Goal: Task Accomplishment & Management: Manage account settings

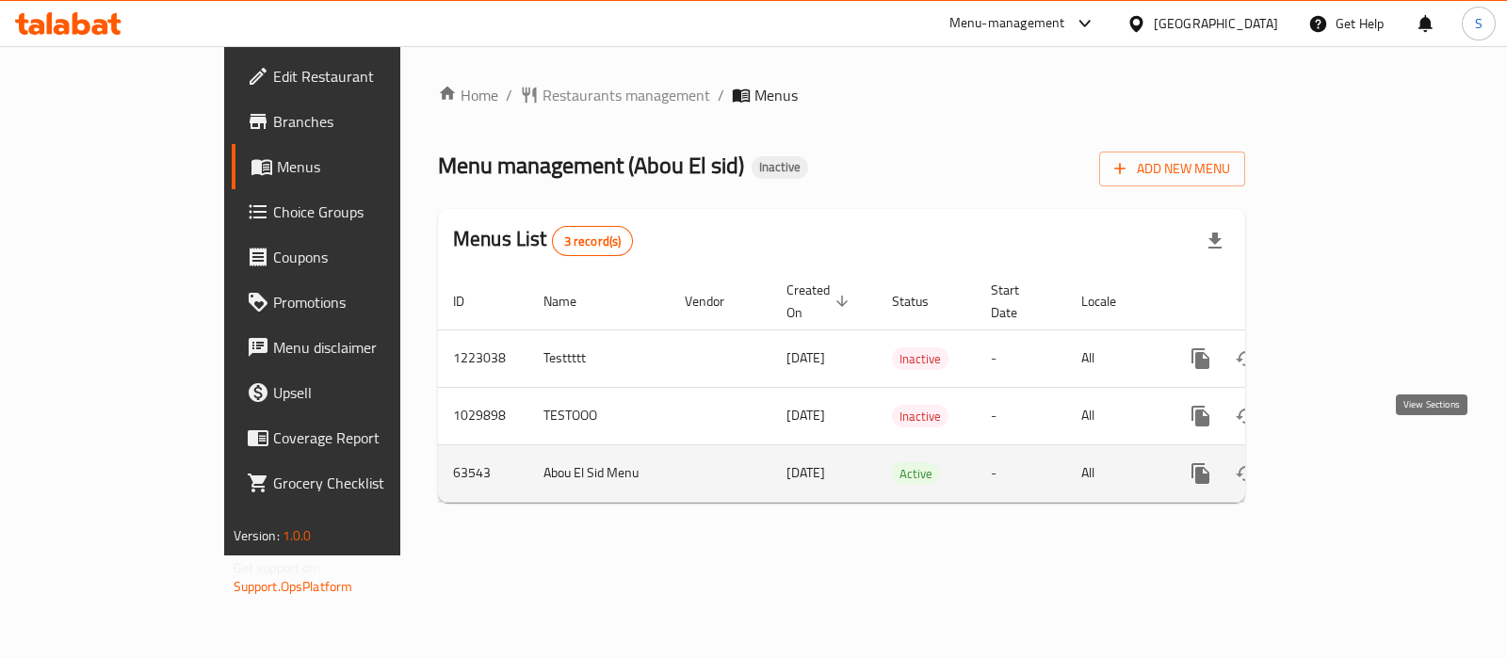
click at [1345, 465] on icon "enhanced table" at bounding box center [1336, 473] width 17 height 17
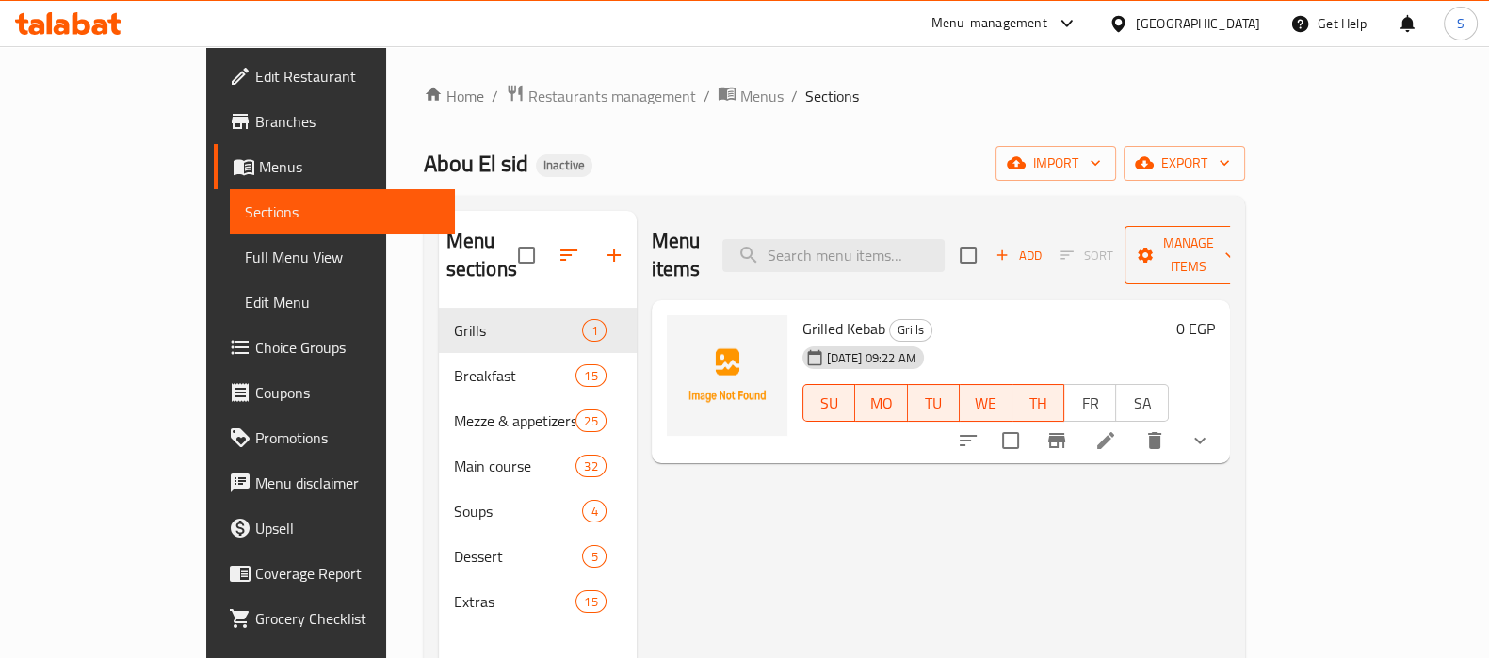
click at [1236, 235] on span "Manage items" at bounding box center [1188, 255] width 96 height 47
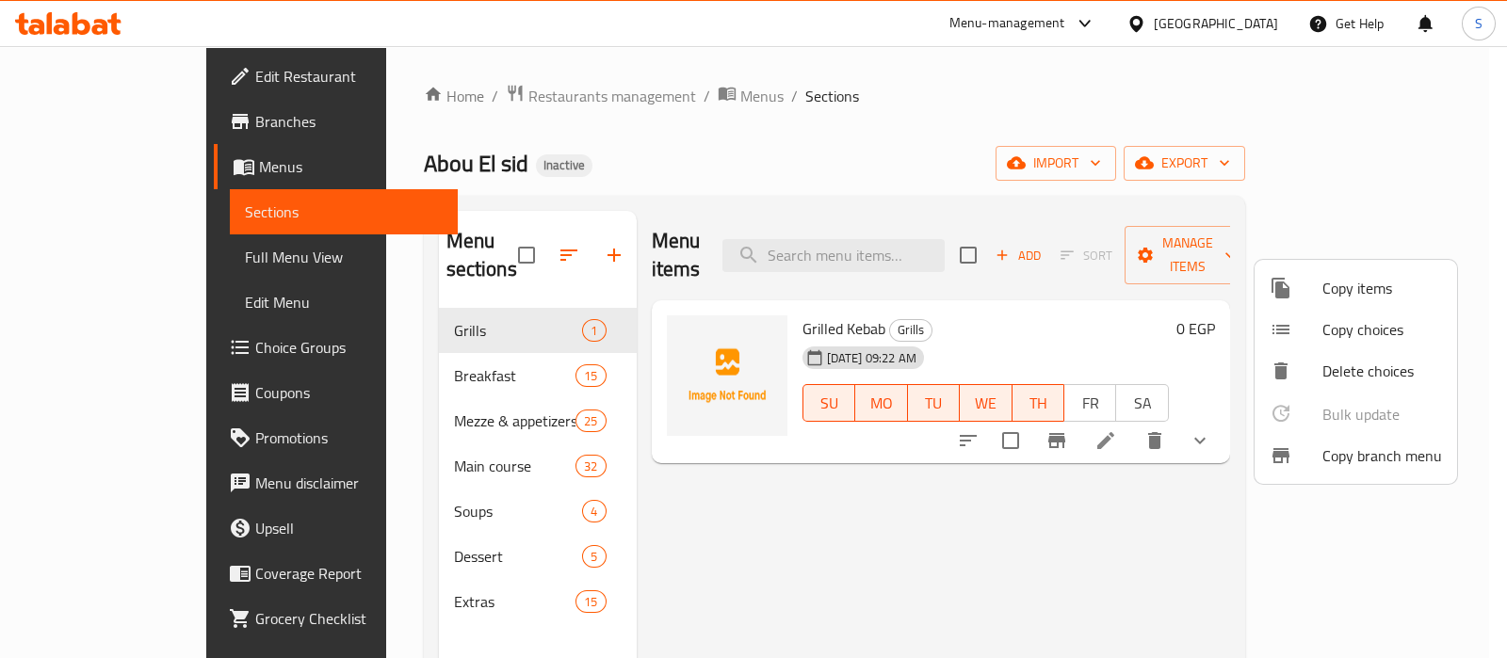
click at [112, 264] on div at bounding box center [753, 329] width 1507 height 658
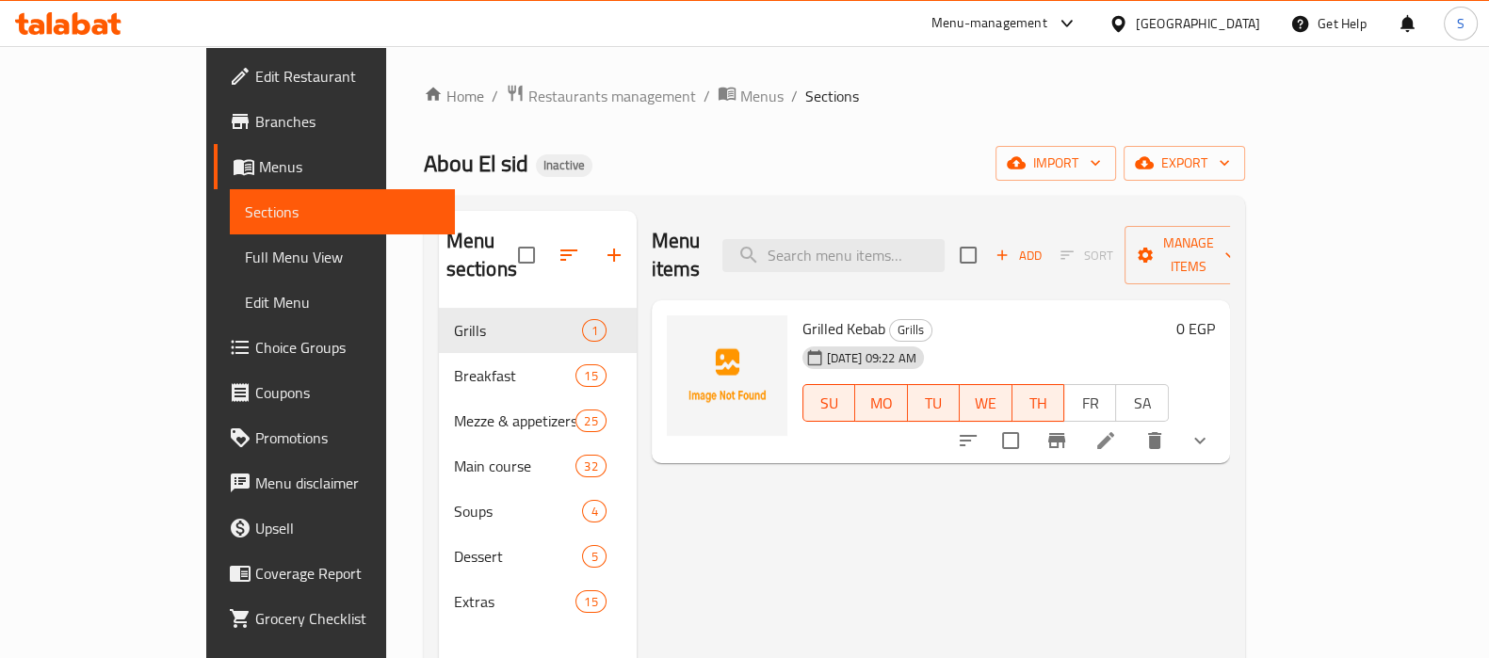
click at [245, 259] on span "Full Menu View" at bounding box center [342, 257] width 195 height 23
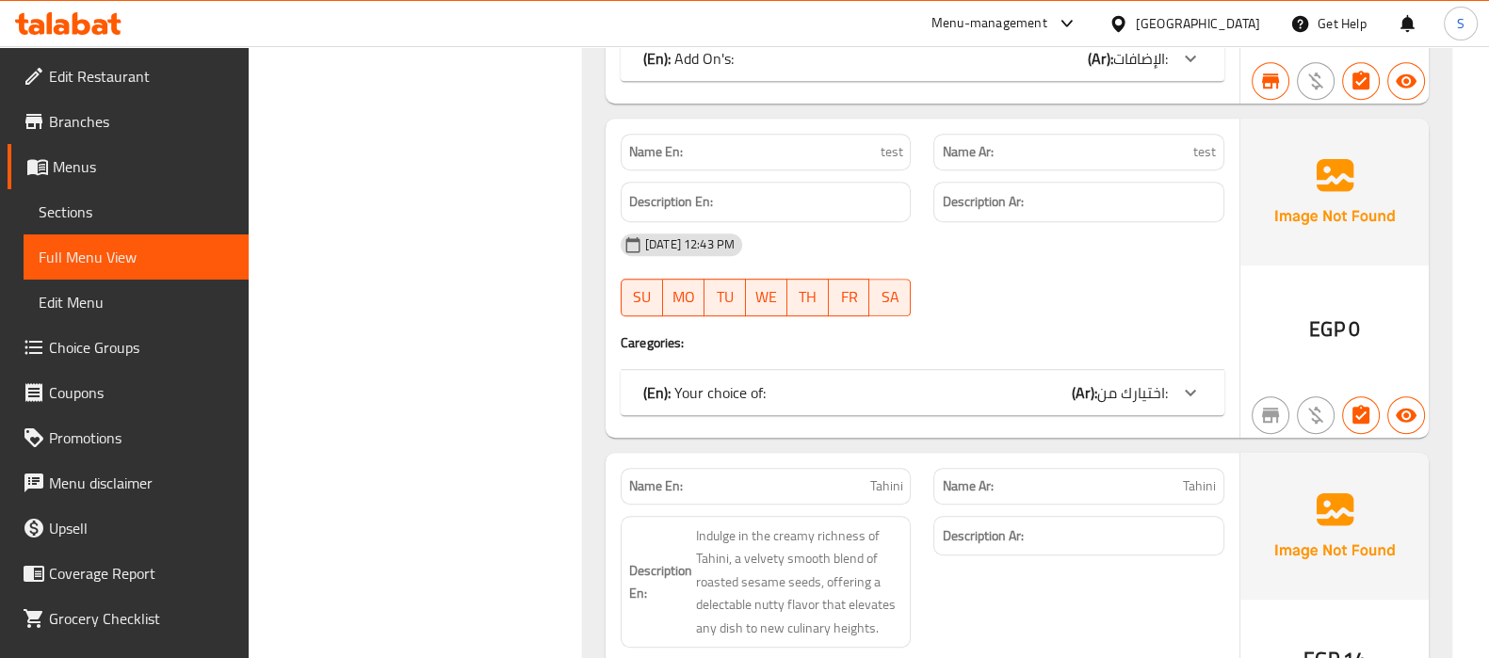
scroll to position [706, 0]
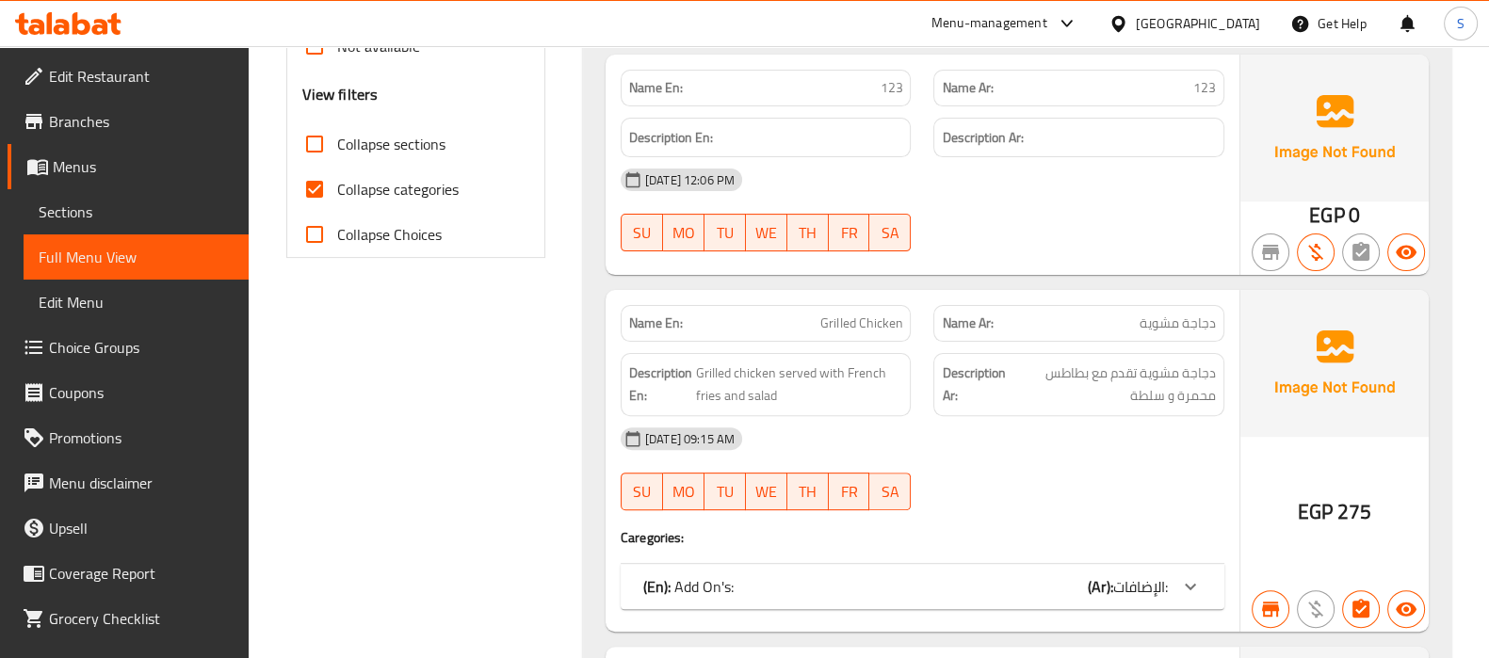
click at [84, 178] on span "Menus" at bounding box center [143, 166] width 181 height 23
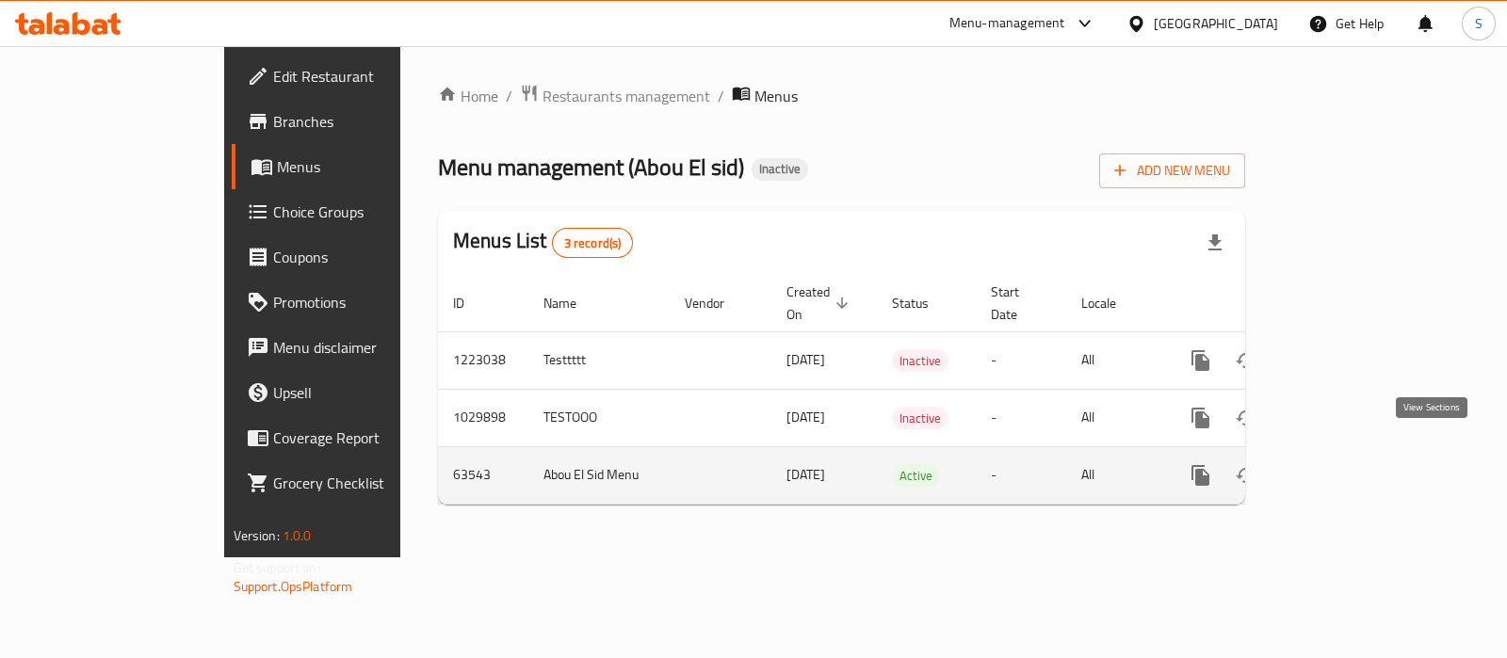
click at [1359, 453] on link "enhanced table" at bounding box center [1336, 475] width 45 height 45
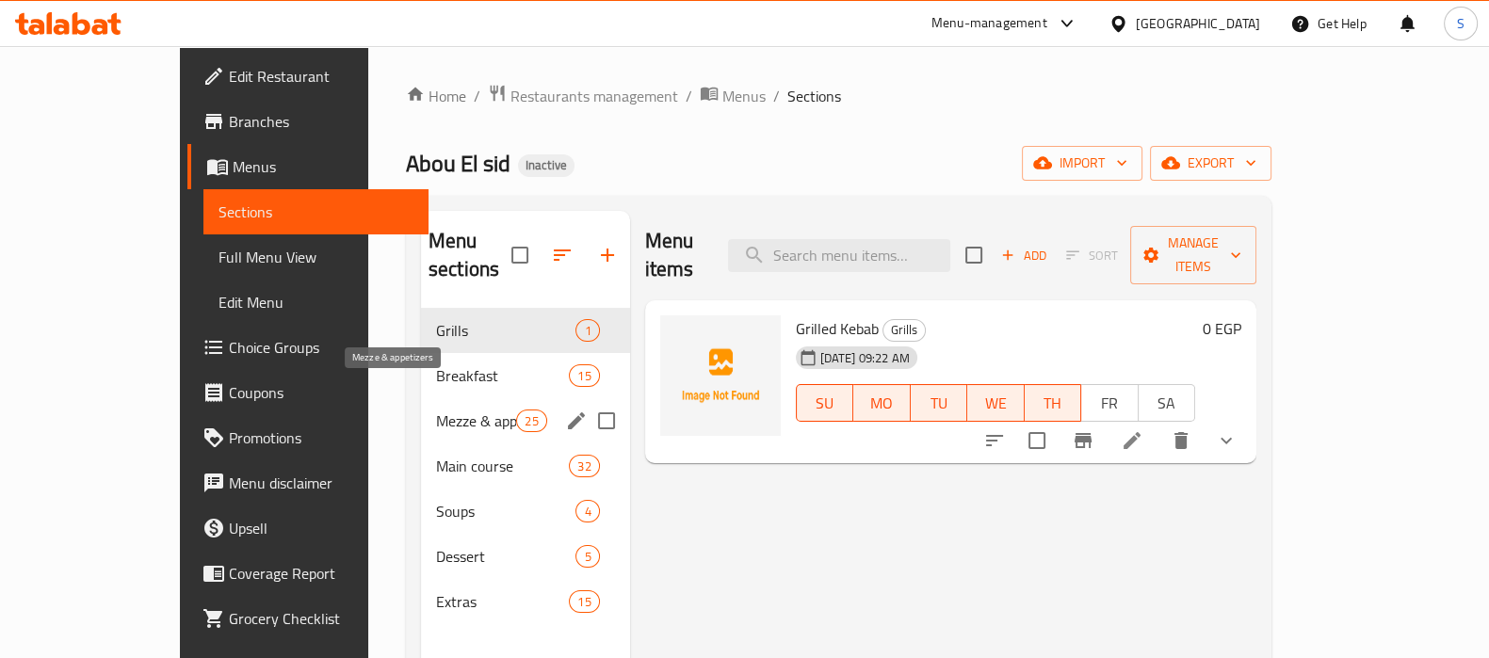
click at [436, 410] on span "Mezze & appetizers" at bounding box center [476, 421] width 80 height 23
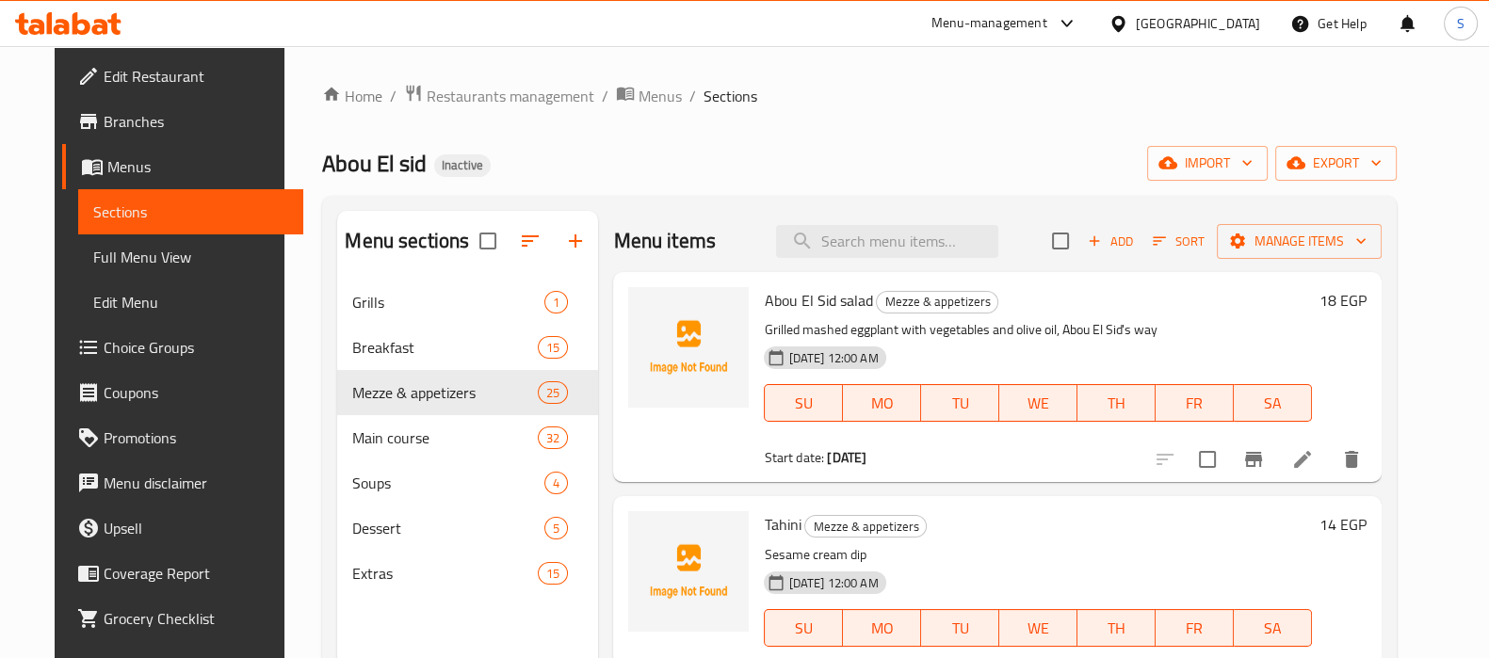
click at [764, 529] on span "Tahini" at bounding box center [782, 525] width 37 height 28
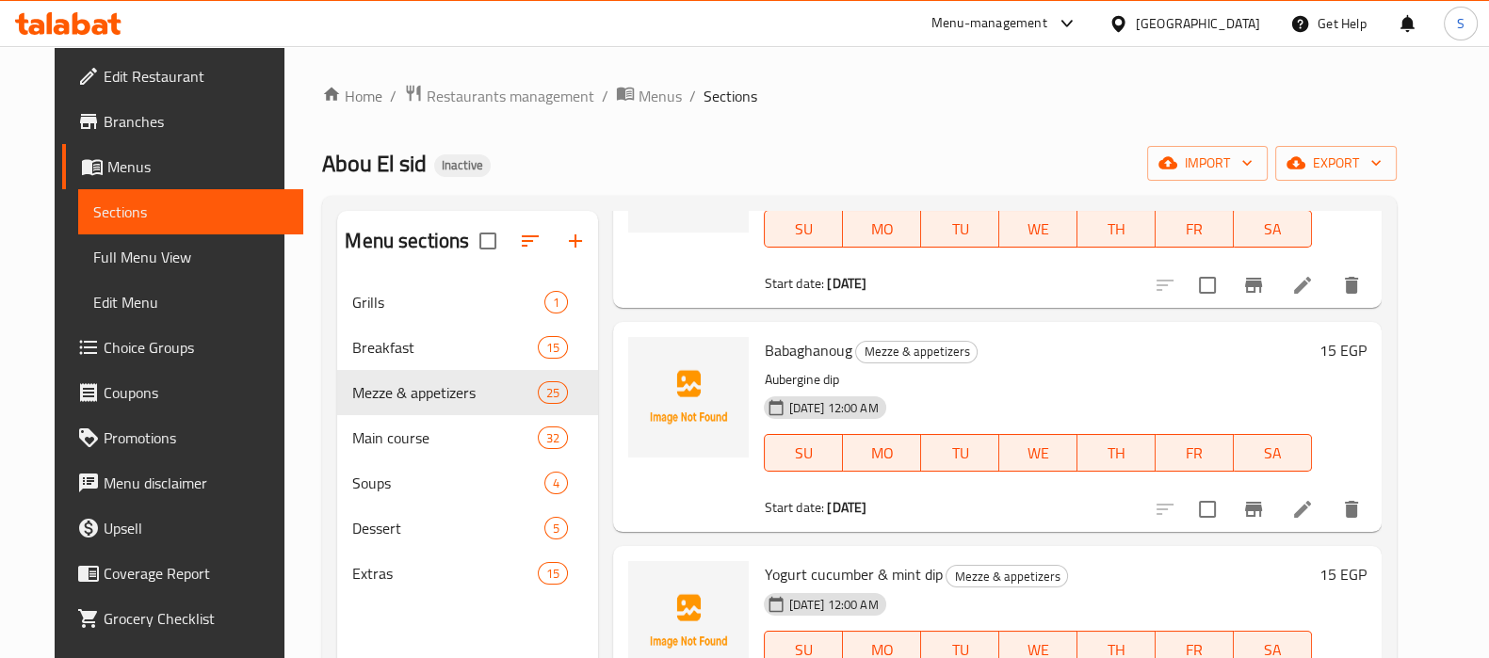
scroll to position [470, 0]
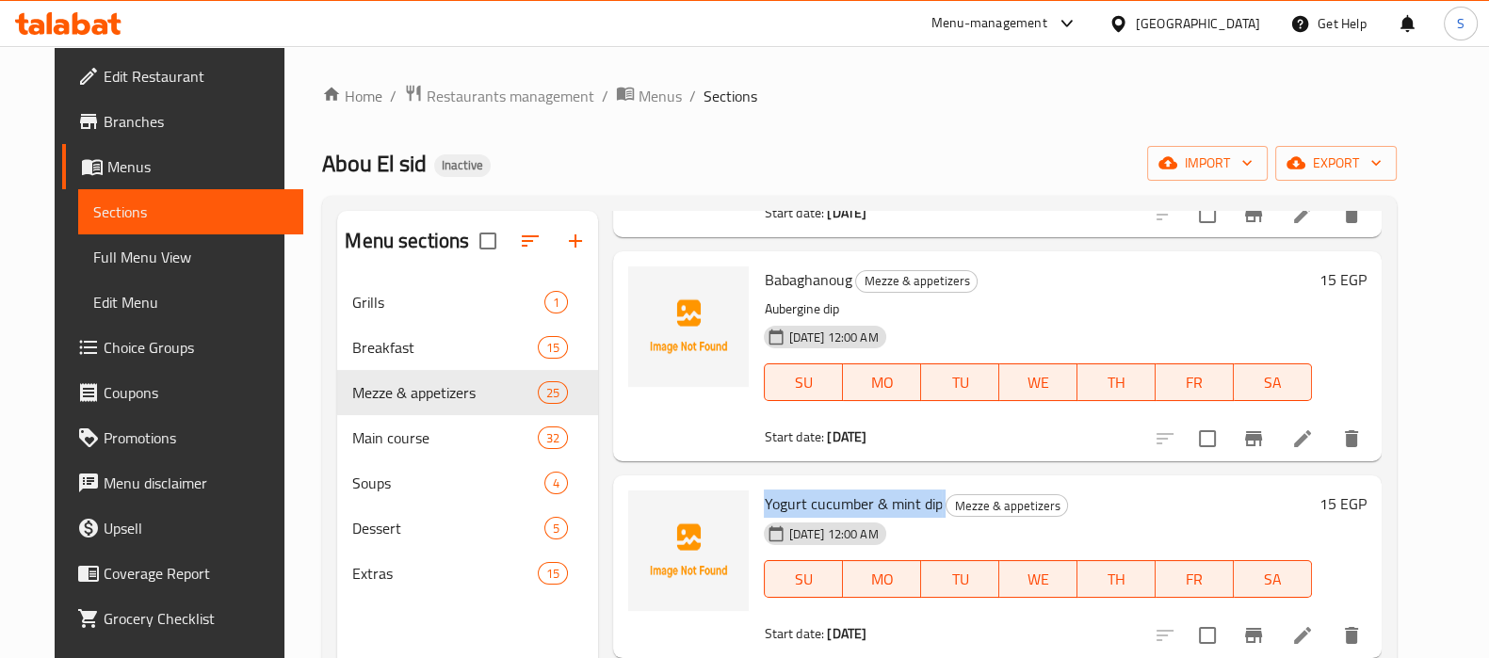
drag, startPoint x: 750, startPoint y: 503, endPoint x: 928, endPoint y: 501, distance: 178.0
click at [928, 501] on h6 "Yogurt cucumber & mint dip Mezze & appetizers" at bounding box center [1037, 504] width 547 height 26
copy h6 "Yogurt cucumber & mint dip"
click at [107, 171] on span "Menus" at bounding box center [197, 166] width 181 height 23
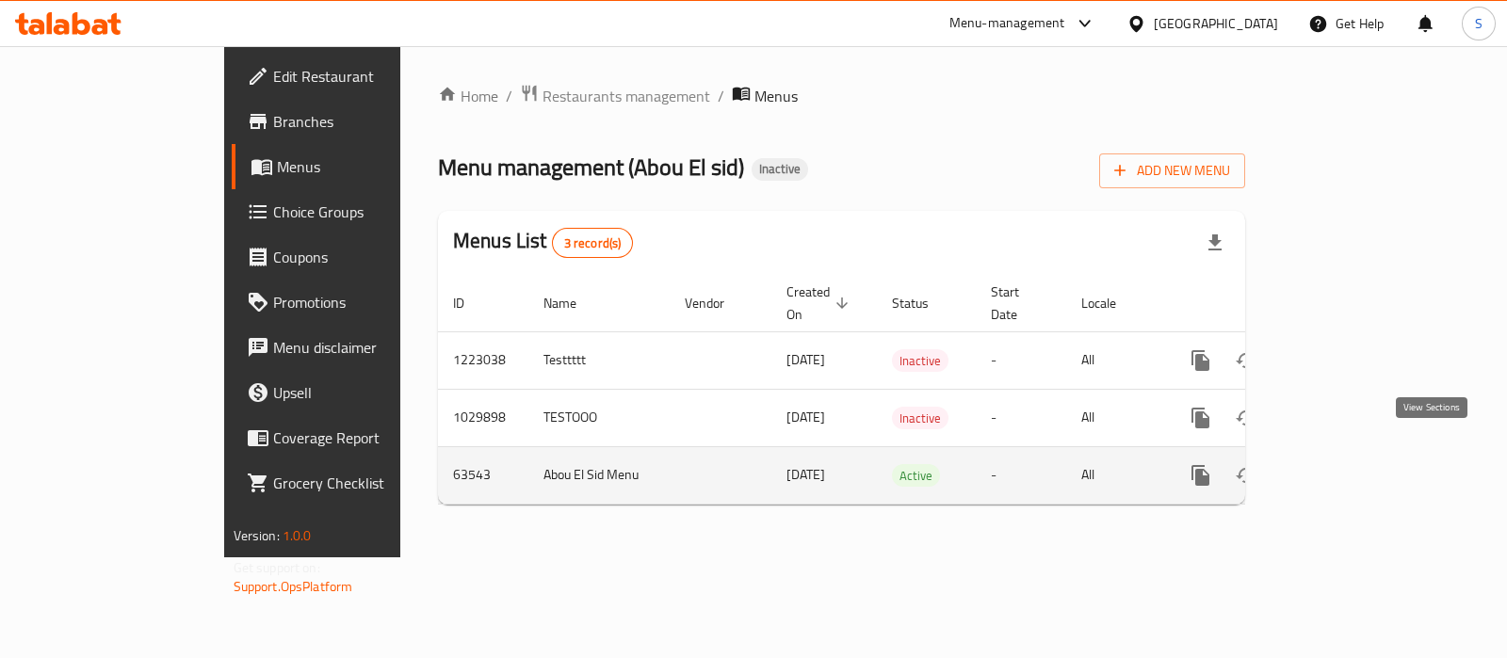
click at [1348, 464] on icon "enhanced table" at bounding box center [1336, 475] width 23 height 23
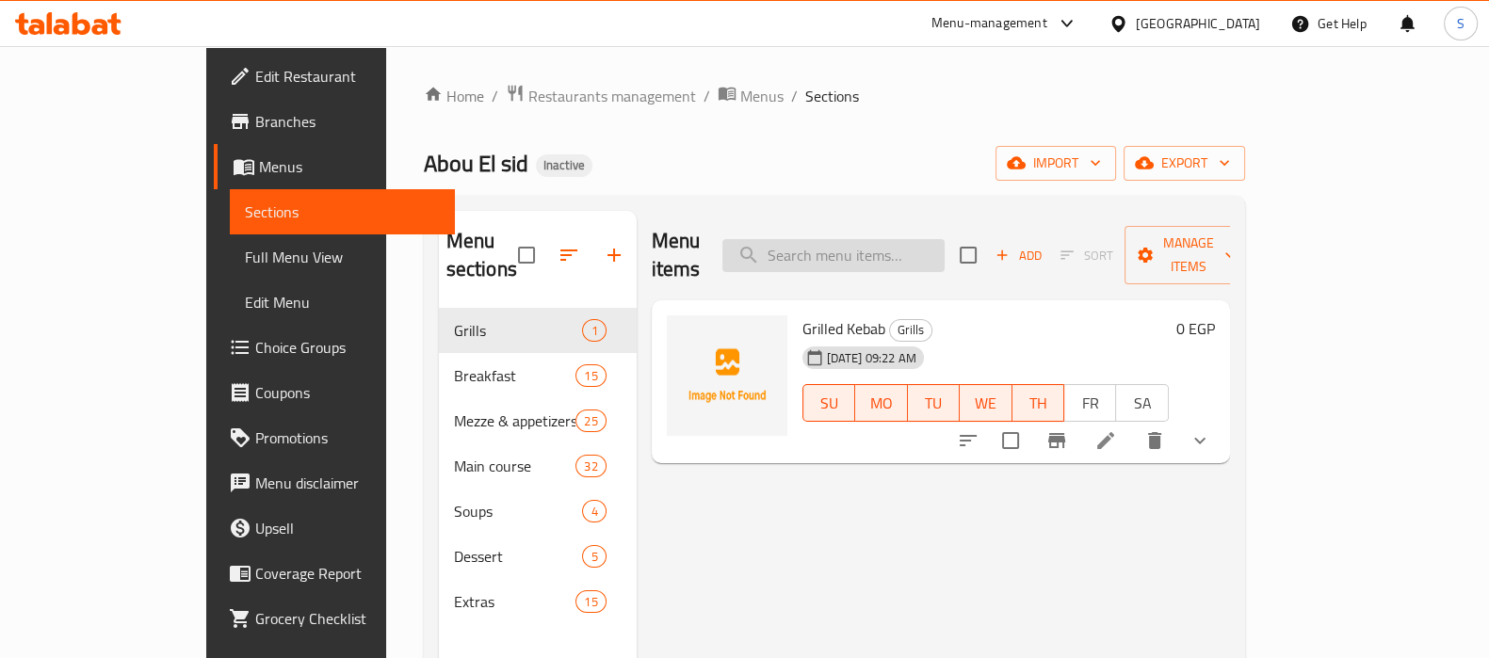
click at [864, 239] on input "search" at bounding box center [833, 255] width 222 height 33
paste input "Yogurt cucumber & mint dip"
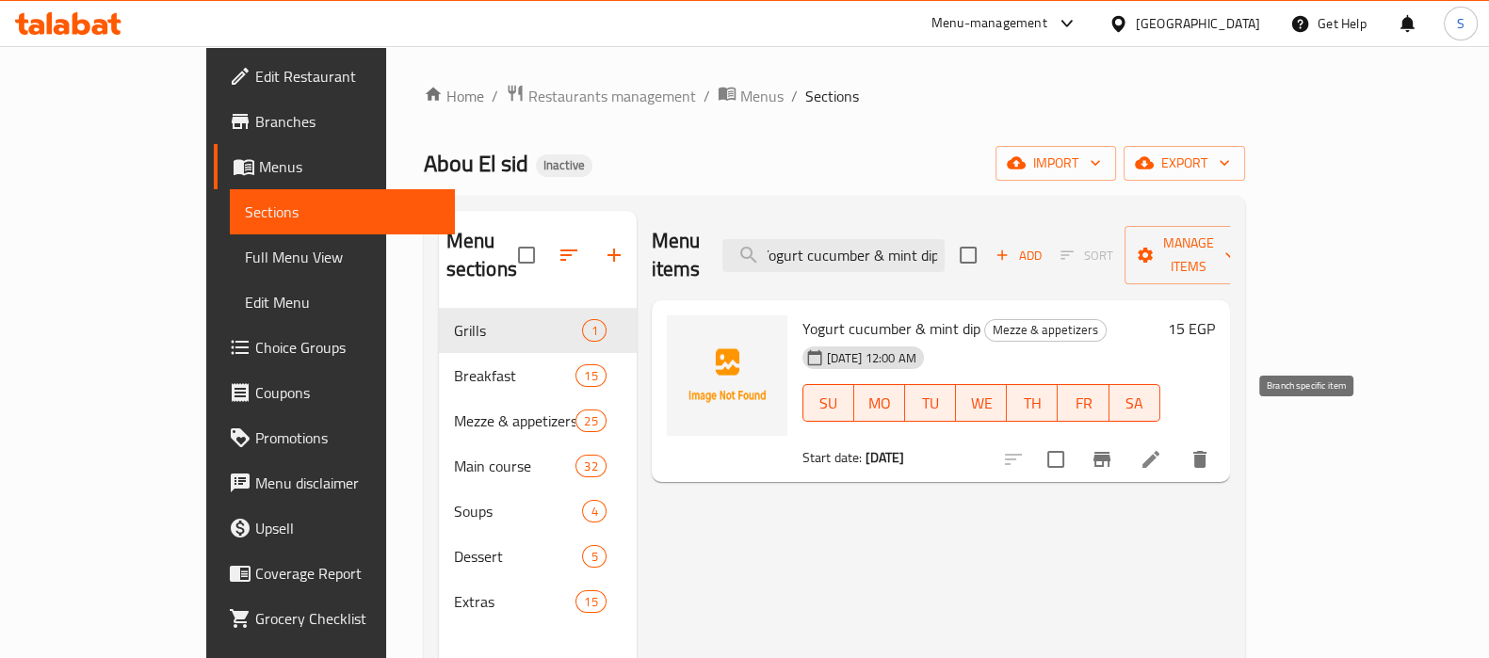
type input "Yogurt cucumber & mint dip"
click at [1111, 452] on icon "Branch-specific-item" at bounding box center [1102, 459] width 17 height 15
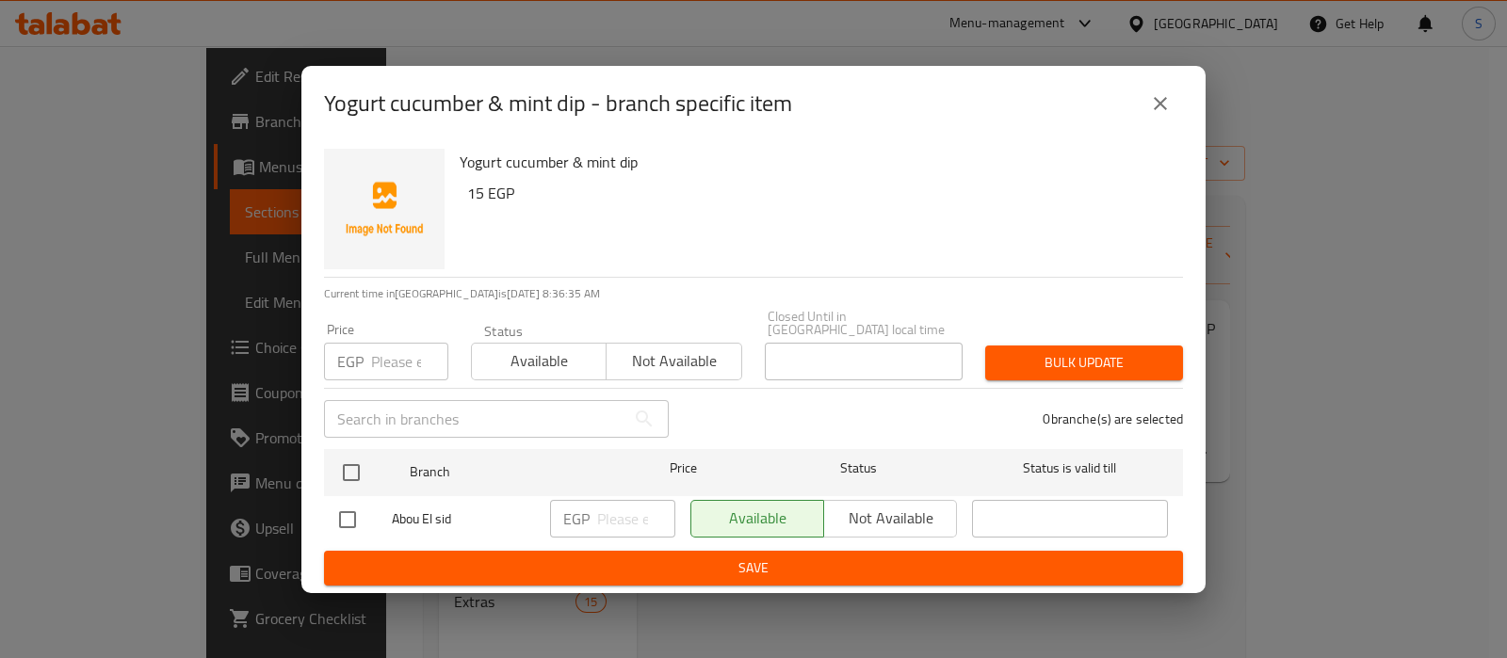
click at [352, 511] on input "checkbox" at bounding box center [348, 520] width 40 height 40
checkbox input "true"
click at [627, 505] on input "number" at bounding box center [636, 519] width 78 height 38
type input "30"
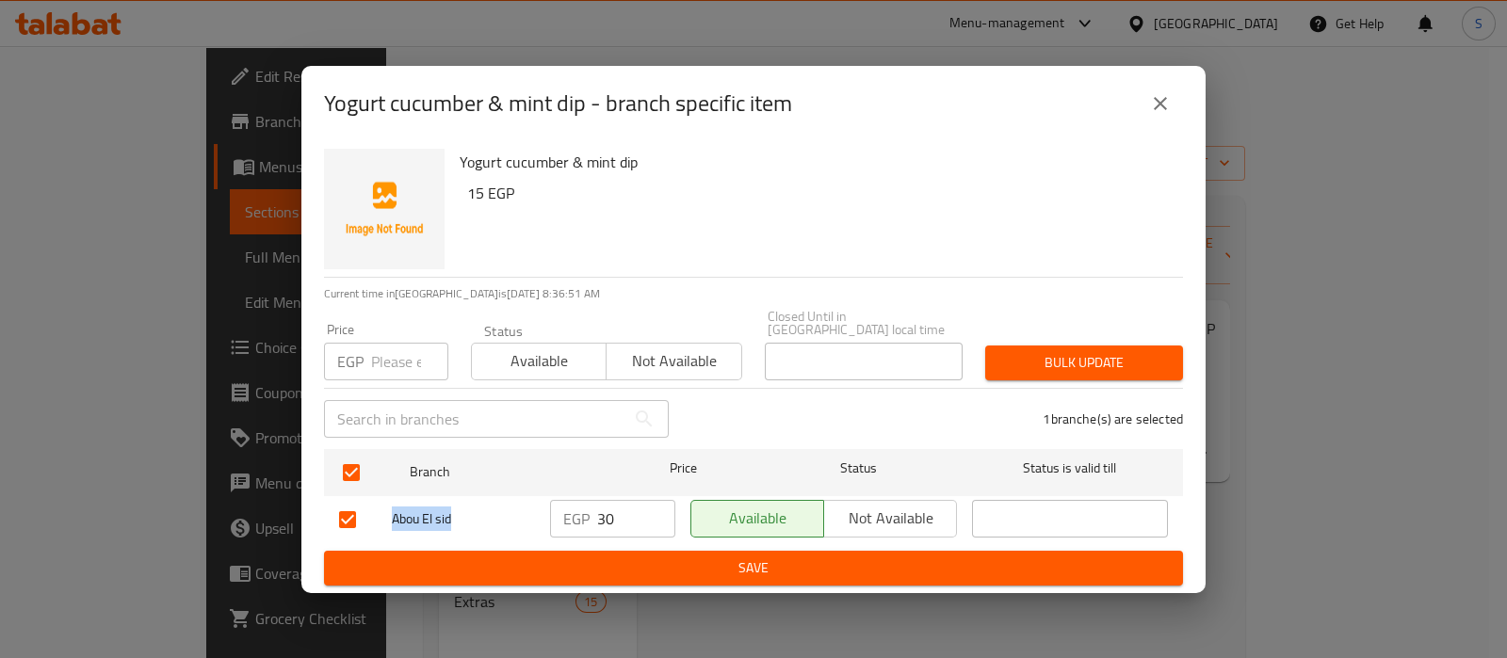
drag, startPoint x: 467, startPoint y: 506, endPoint x: 388, endPoint y: 511, distance: 79.3
click at [388, 511] on div "Abou El sid" at bounding box center [437, 520] width 211 height 55
click at [1171, 105] on icon "close" at bounding box center [1160, 103] width 23 height 23
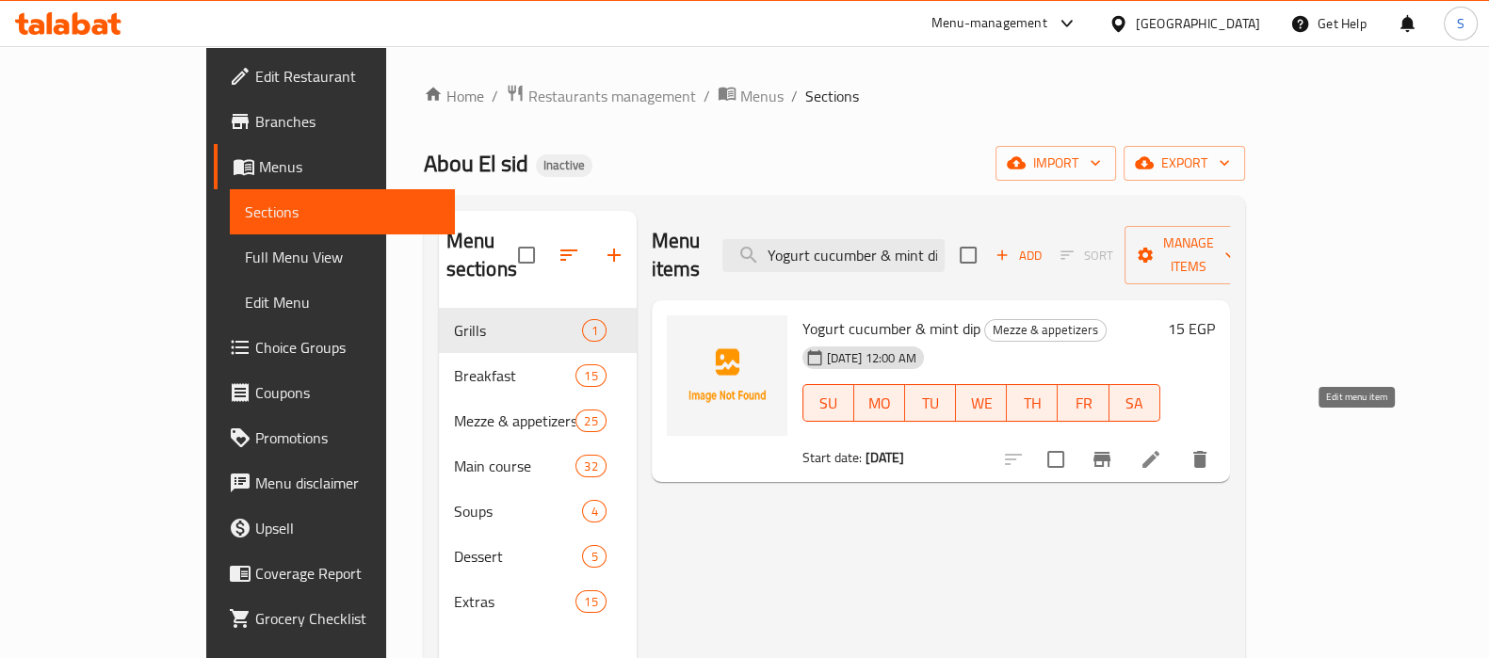
click at [1160, 451] on icon at bounding box center [1151, 459] width 17 height 17
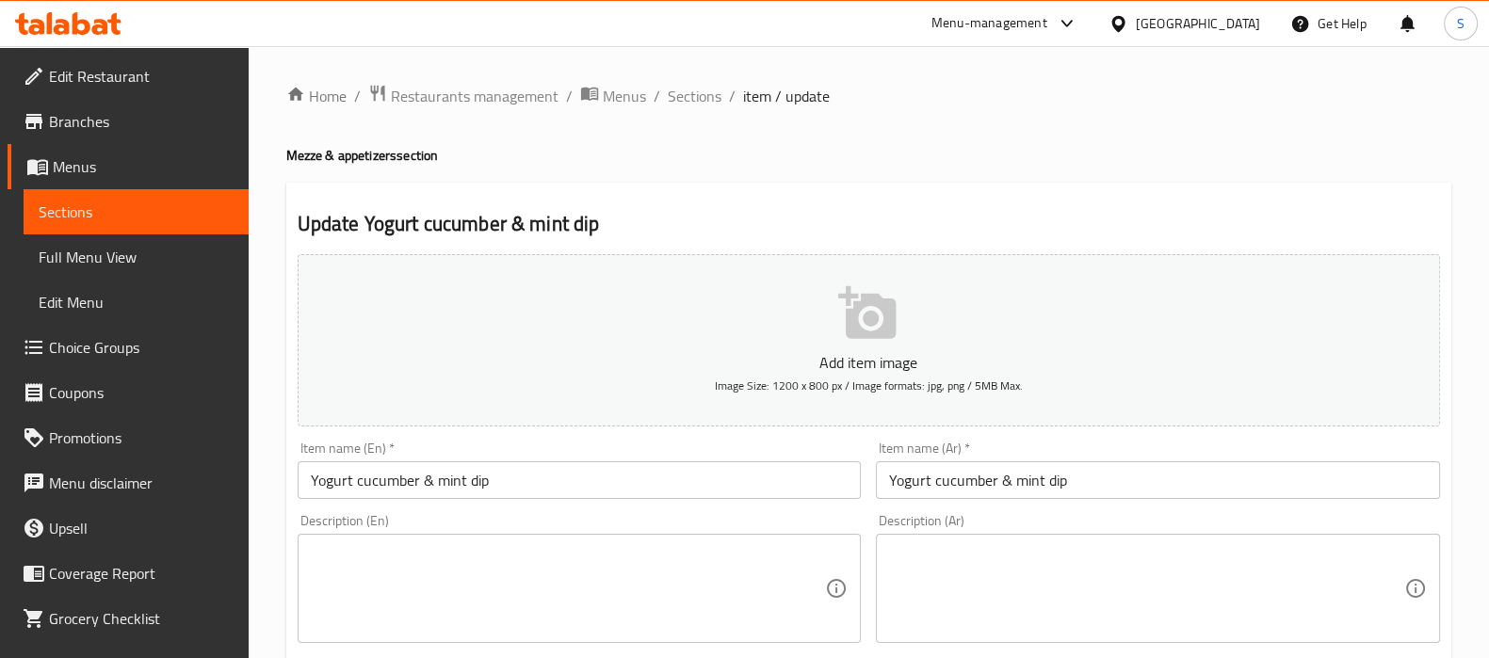
scroll to position [655, 0]
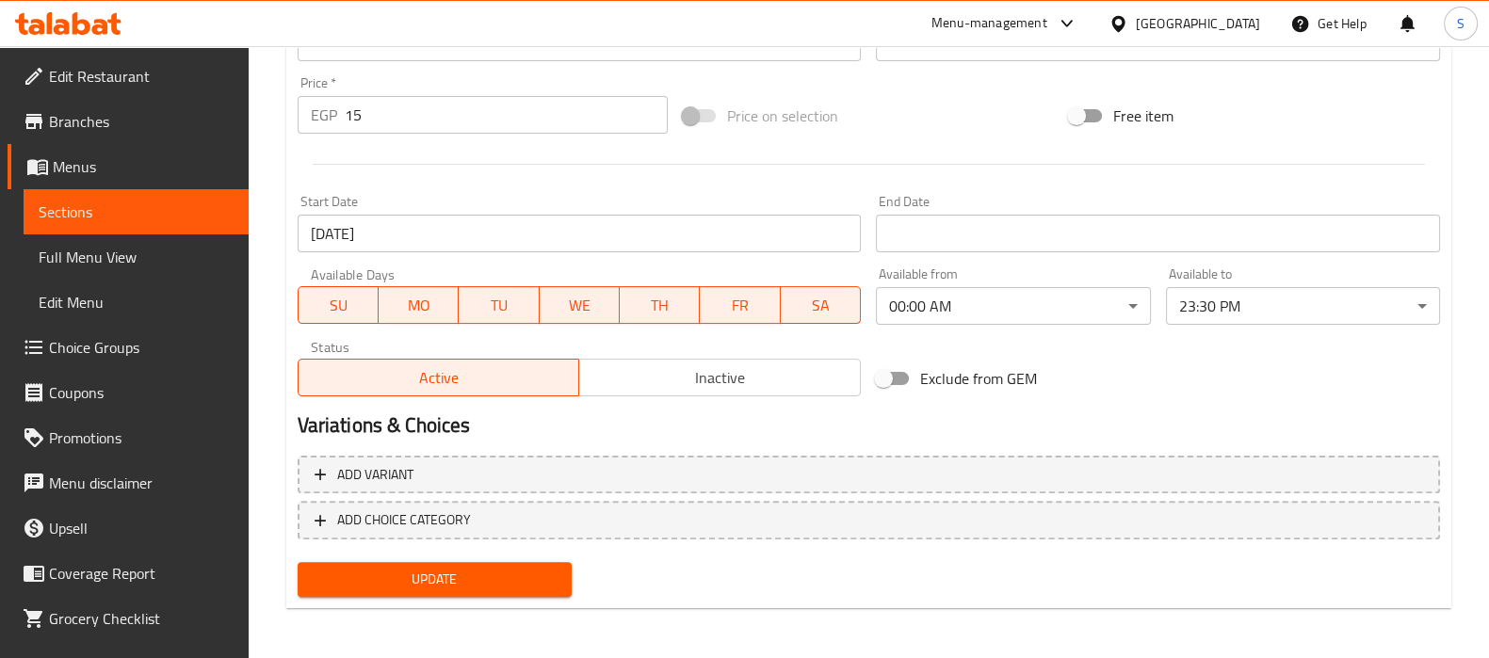
click at [404, 114] on input "15" at bounding box center [507, 115] width 324 height 38
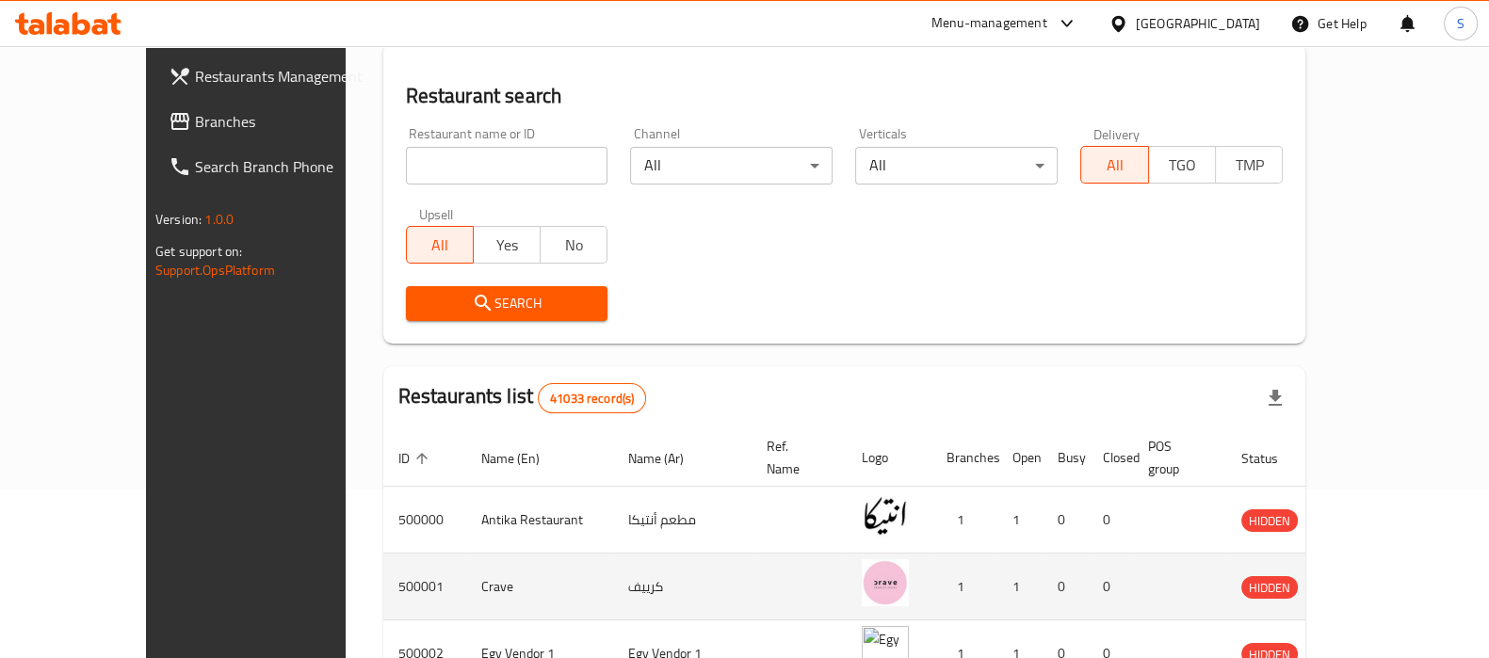
scroll to position [353, 0]
